Goal: Information Seeking & Learning: Find specific fact

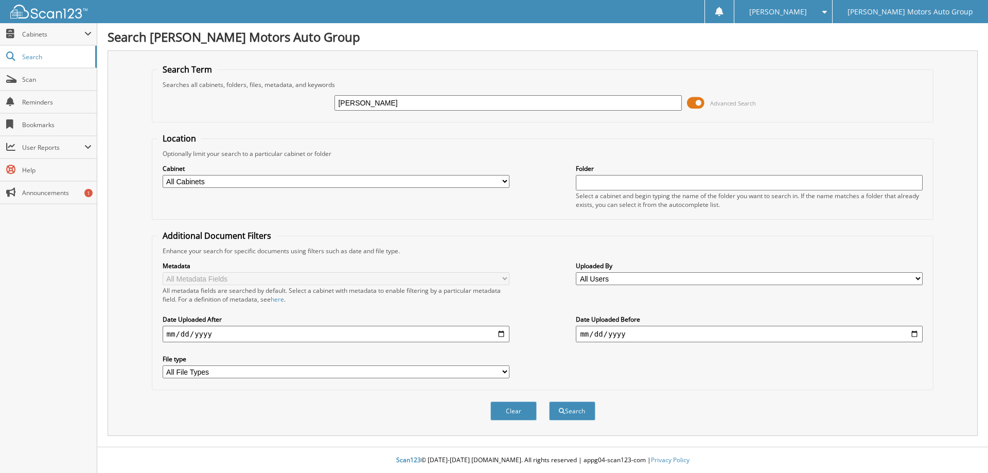
type input "[PERSON_NAME]"
click at [549, 401] on button "Search" at bounding box center [572, 410] width 46 height 19
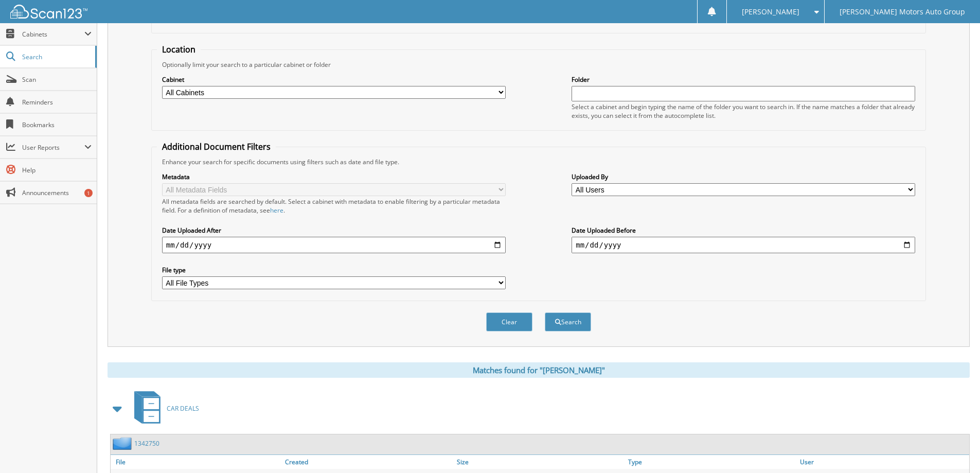
scroll to position [257, 0]
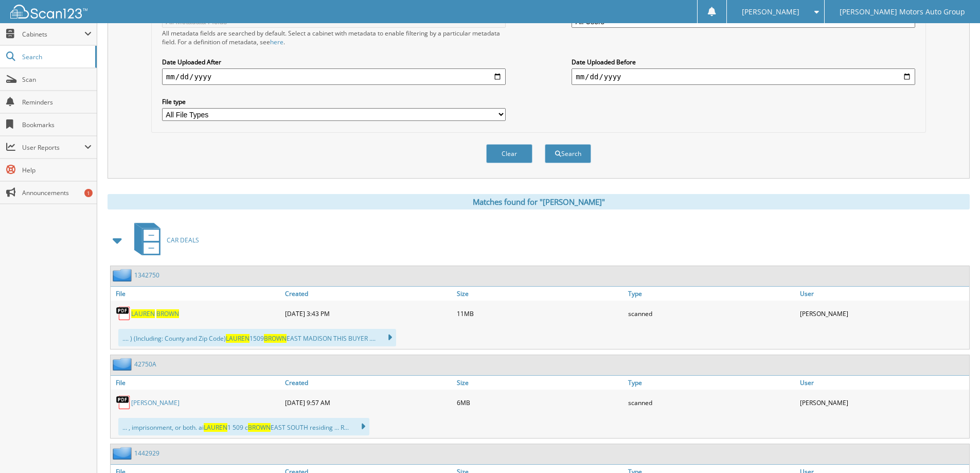
click at [156, 313] on link "[PERSON_NAME]" at bounding box center [155, 313] width 48 height 9
